Goal: Information Seeking & Learning: Learn about a topic

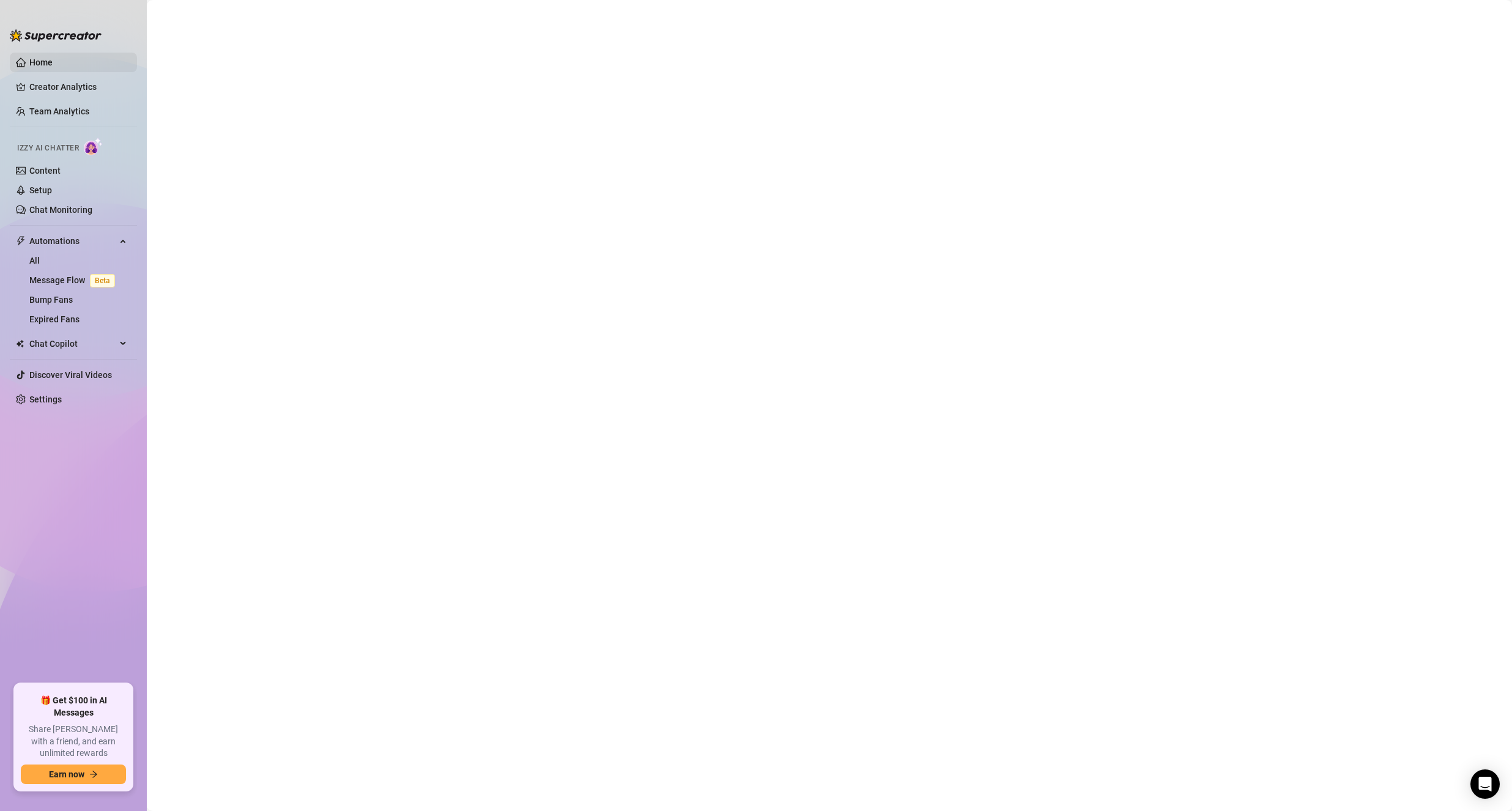
click at [50, 64] on link "Home" at bounding box center [41, 62] width 23 height 10
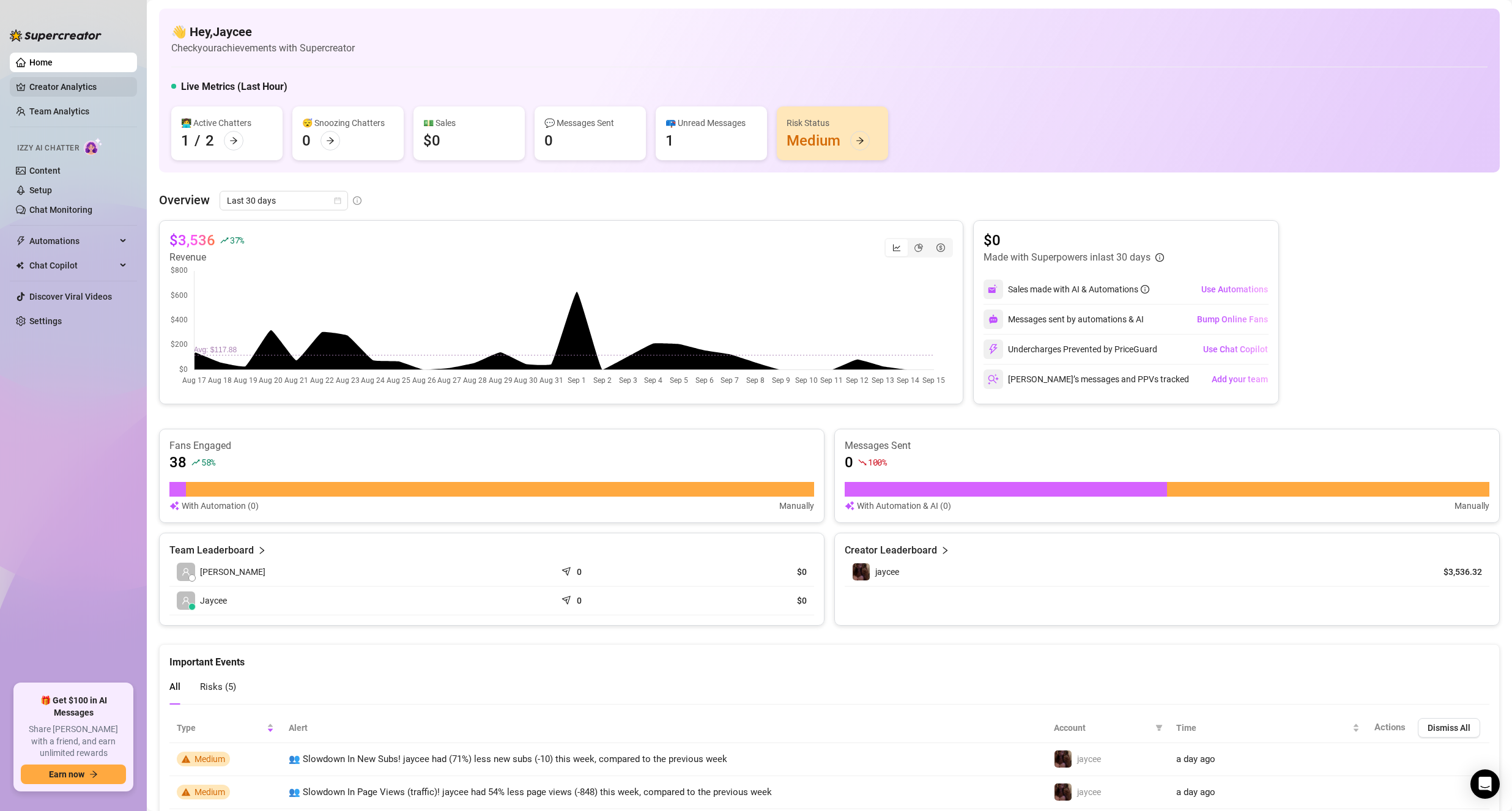
click at [45, 93] on link "Creator Analytics" at bounding box center [78, 86] width 98 height 20
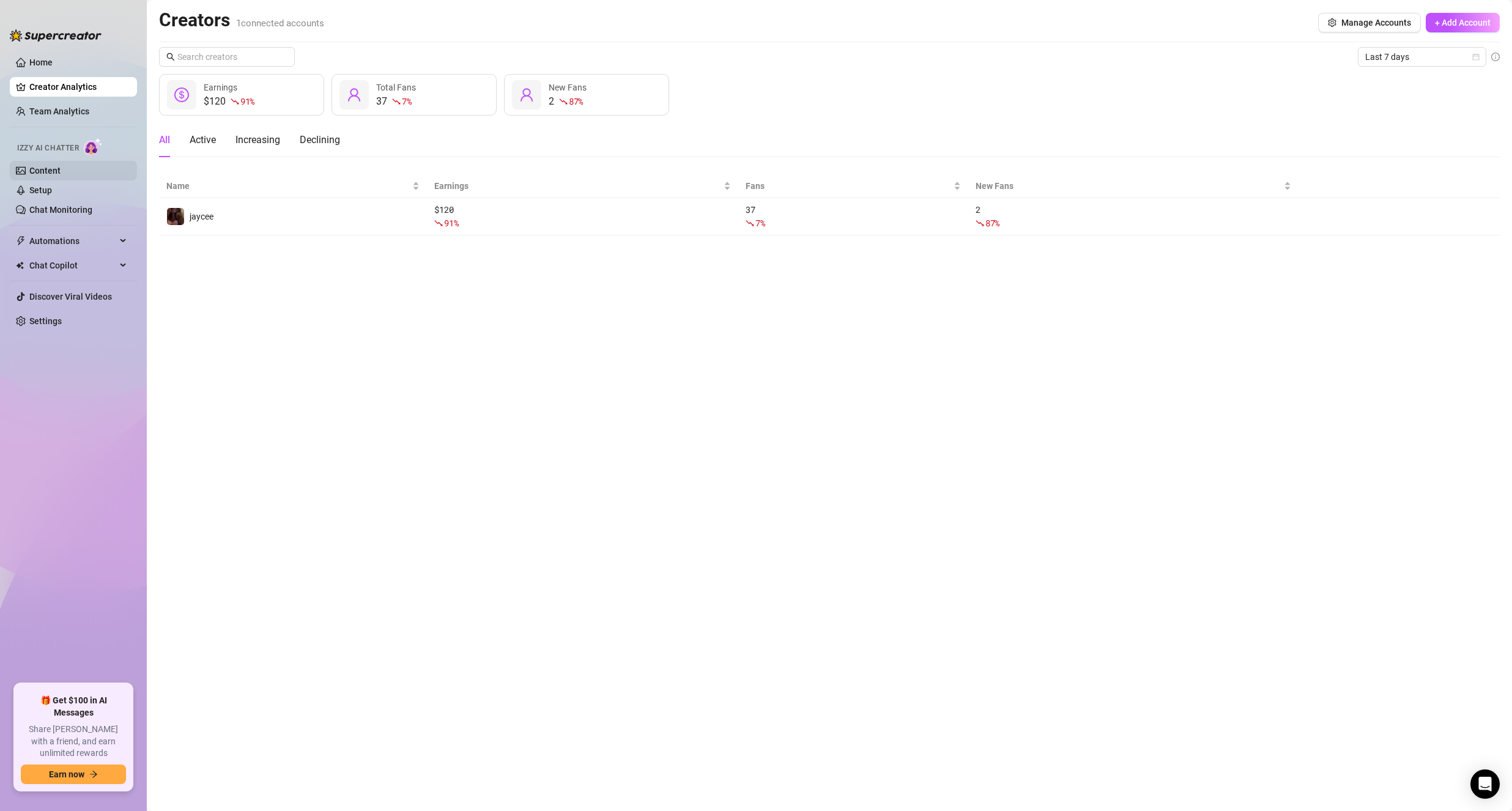
click at [30, 167] on link "Content" at bounding box center [45, 170] width 31 height 10
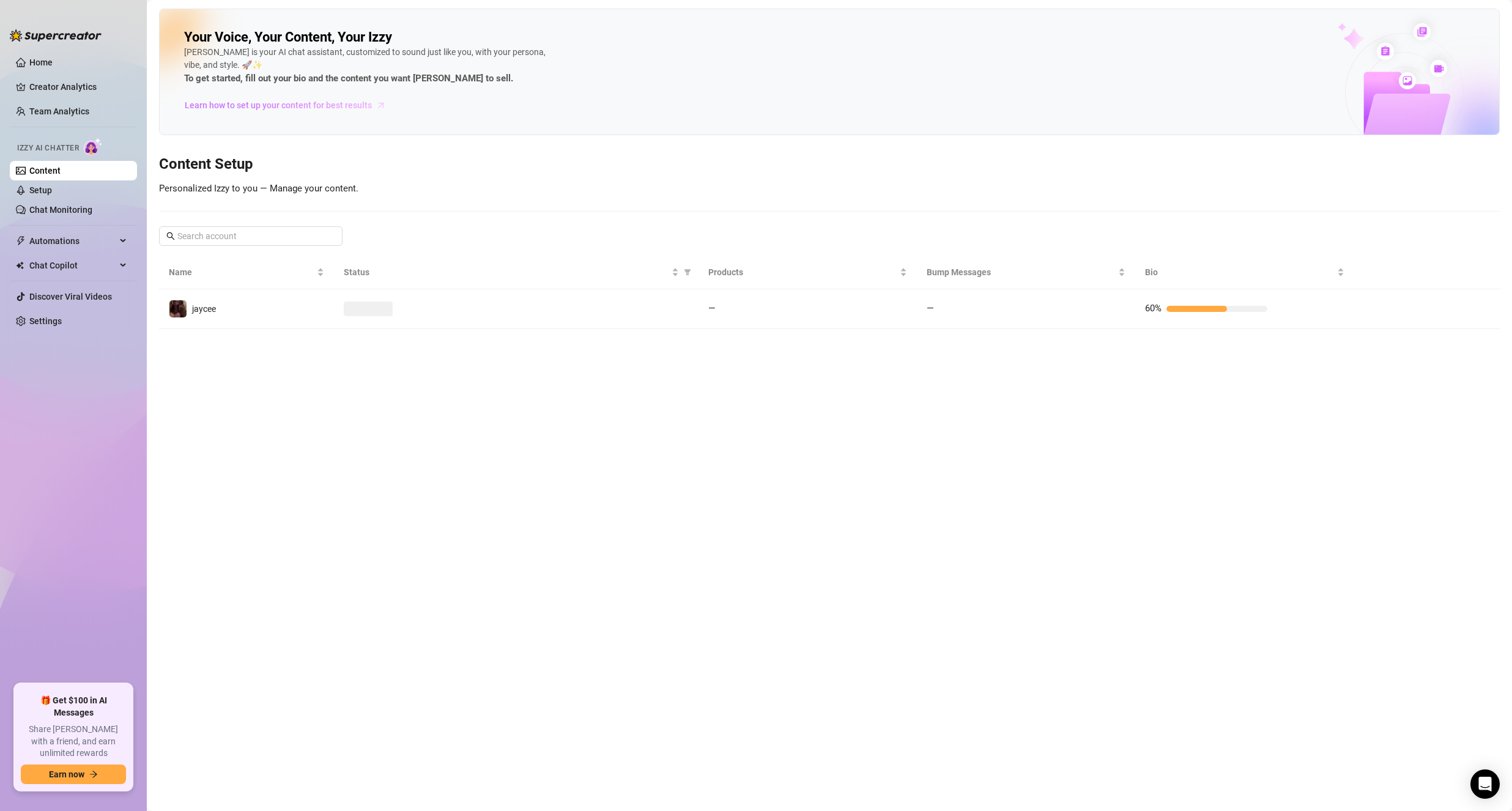
click at [226, 103] on span "Learn how to set up your content for best results" at bounding box center [278, 105] width 187 height 13
